Goal: Check status: Check status

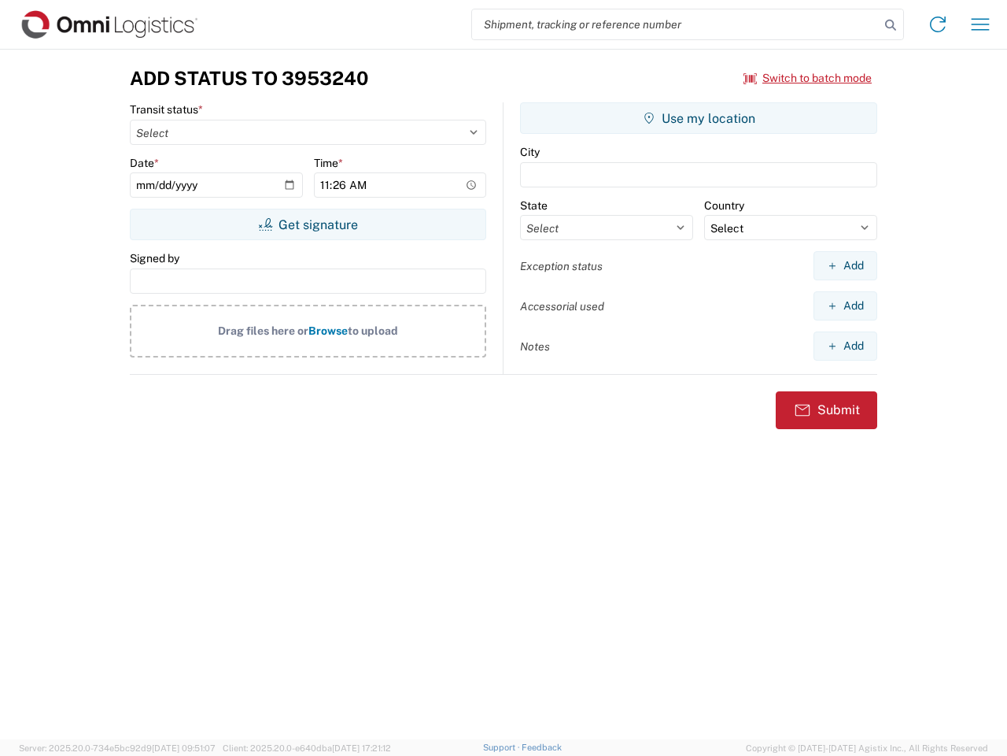
click at [676, 24] on input "search" at bounding box center [676, 24] width 408 height 30
click at [891, 25] on icon at bounding box center [891, 25] width 22 height 22
click at [938, 24] on icon at bounding box center [938, 24] width 25 height 25
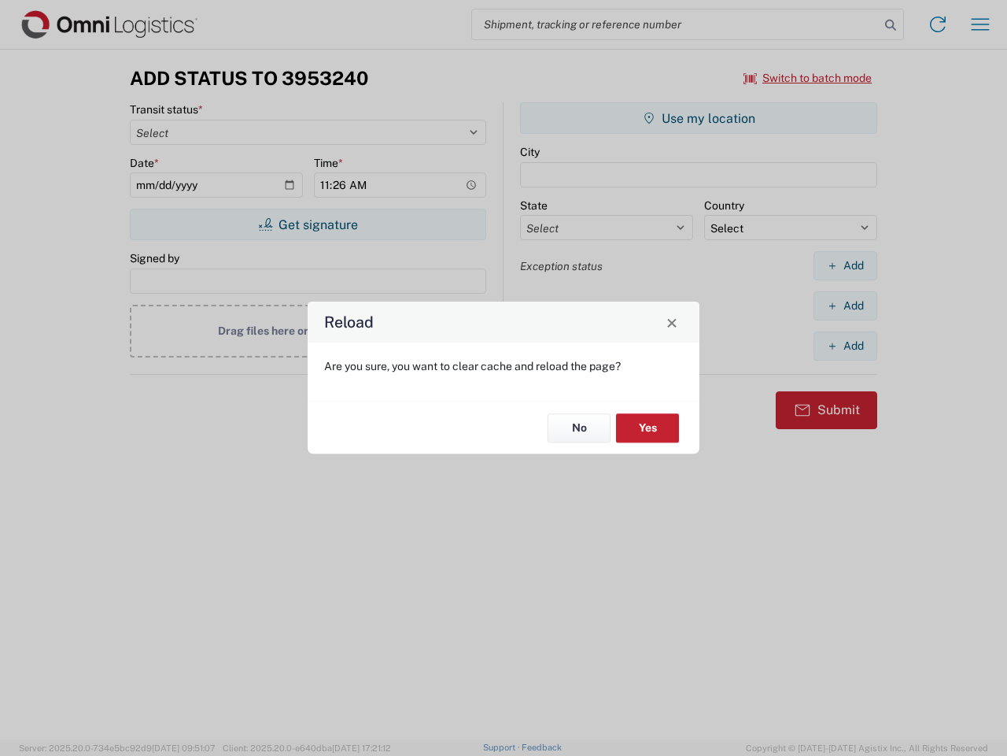
click at [981, 24] on div "Reload Are you sure, you want to clear cache and reload the page? No Yes" at bounding box center [503, 378] width 1007 height 756
click at [808, 78] on div "Reload Are you sure, you want to clear cache and reload the page? No Yes" at bounding box center [503, 378] width 1007 height 756
click at [308, 224] on div "Reload Are you sure, you want to clear cache and reload the page? No Yes" at bounding box center [503, 378] width 1007 height 756
click at [699, 118] on div "Reload Are you sure, you want to clear cache and reload the page? No Yes" at bounding box center [503, 378] width 1007 height 756
click at [845, 265] on div "Reload Are you sure, you want to clear cache and reload the page? No Yes" at bounding box center [503, 378] width 1007 height 756
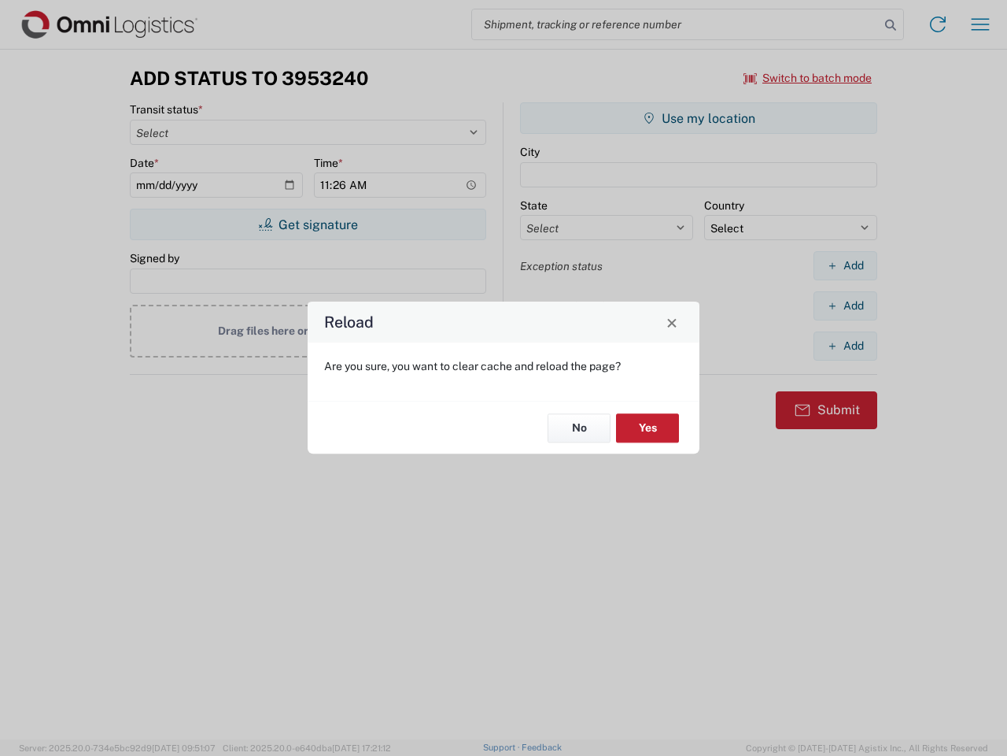
click at [845, 305] on div "Reload Are you sure, you want to clear cache and reload the page? No Yes" at bounding box center [503, 378] width 1007 height 756
click at [845, 345] on div "Reload Are you sure, you want to clear cache and reload the page? No Yes" at bounding box center [503, 378] width 1007 height 756
